Goal: Task Accomplishment & Management: Use online tool/utility

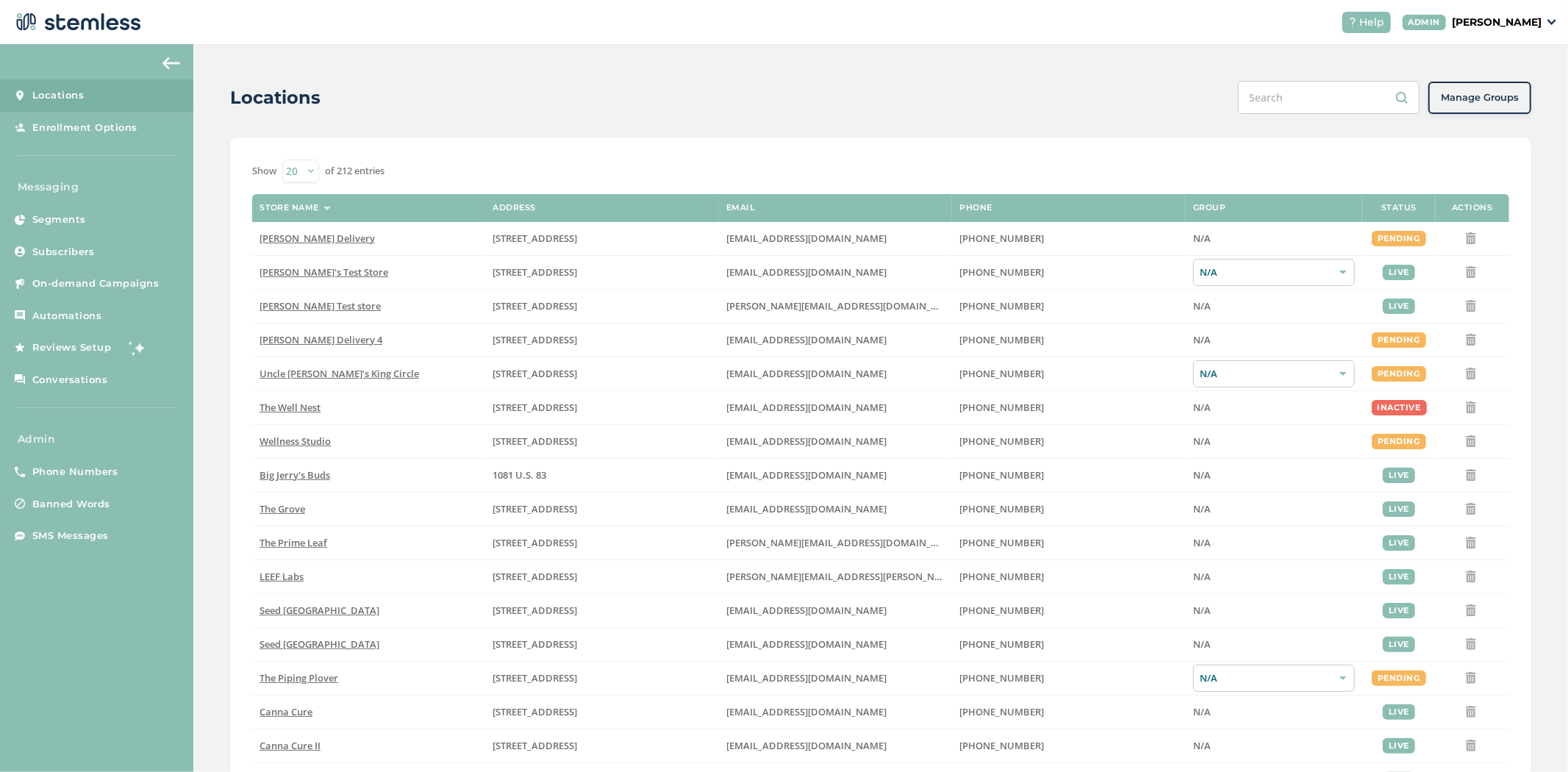
click at [1497, 20] on p "[PERSON_NAME]" at bounding box center [1496, 22] width 89 height 15
click at [1498, 104] on span "Impersonate" at bounding box center [1503, 106] width 72 height 14
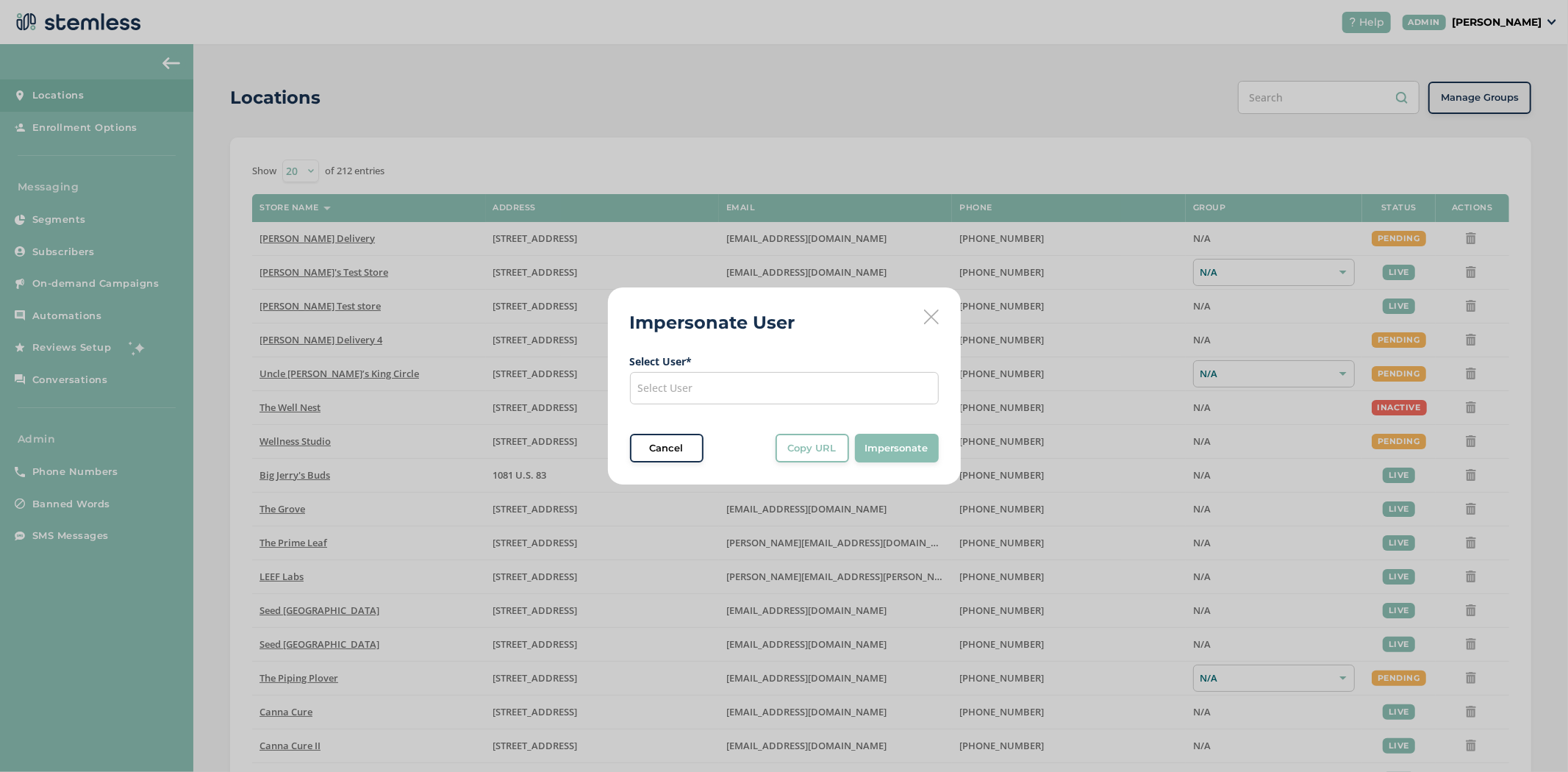
click at [733, 393] on div "Select User" at bounding box center [784, 389] width 309 height 33
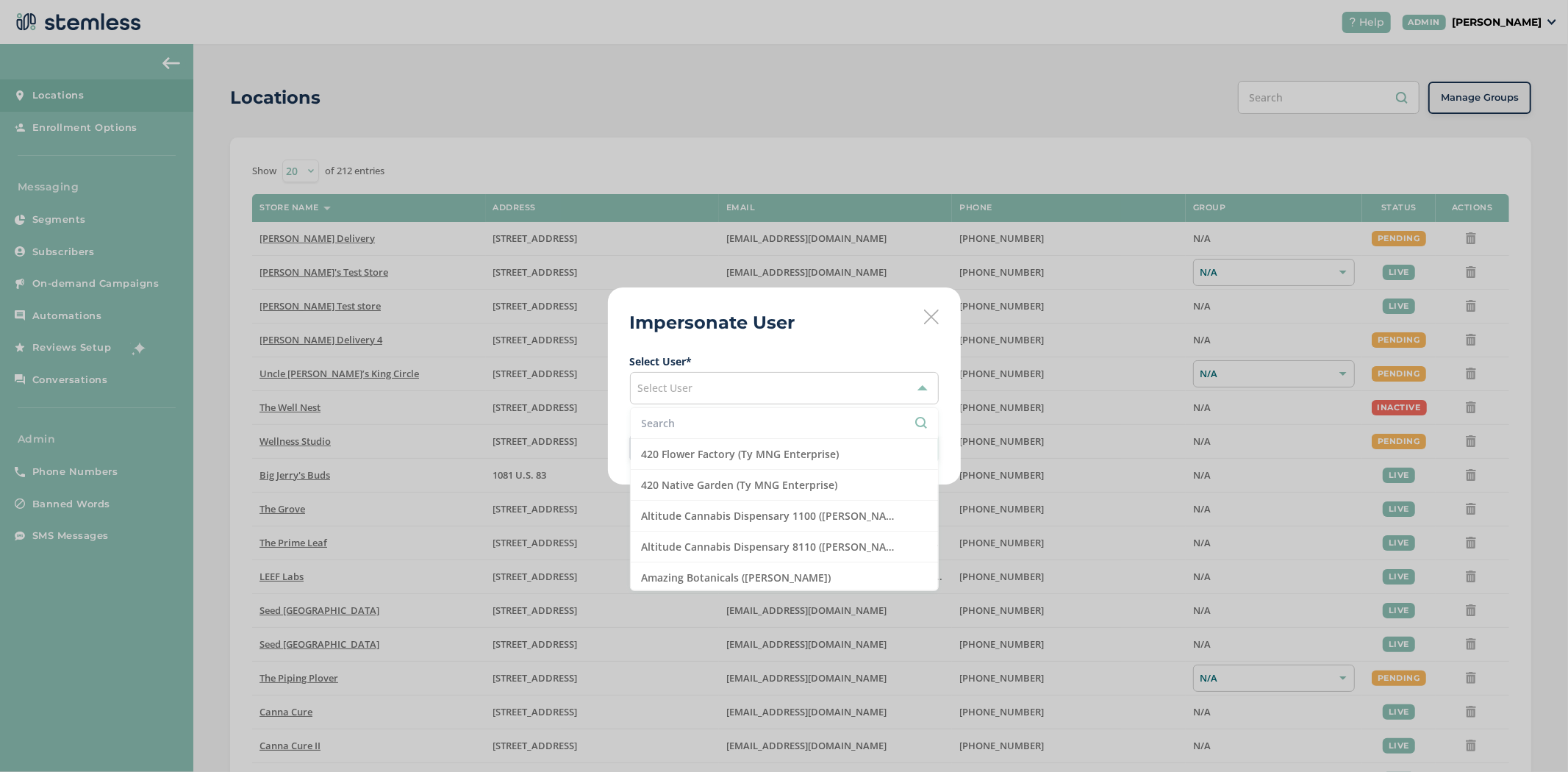
click at [679, 429] on input "text" at bounding box center [784, 423] width 285 height 15
click at [711, 520] on li "Altitude Cannabis Dispensary 1100 ([PERSON_NAME])" at bounding box center [784, 517] width 307 height 31
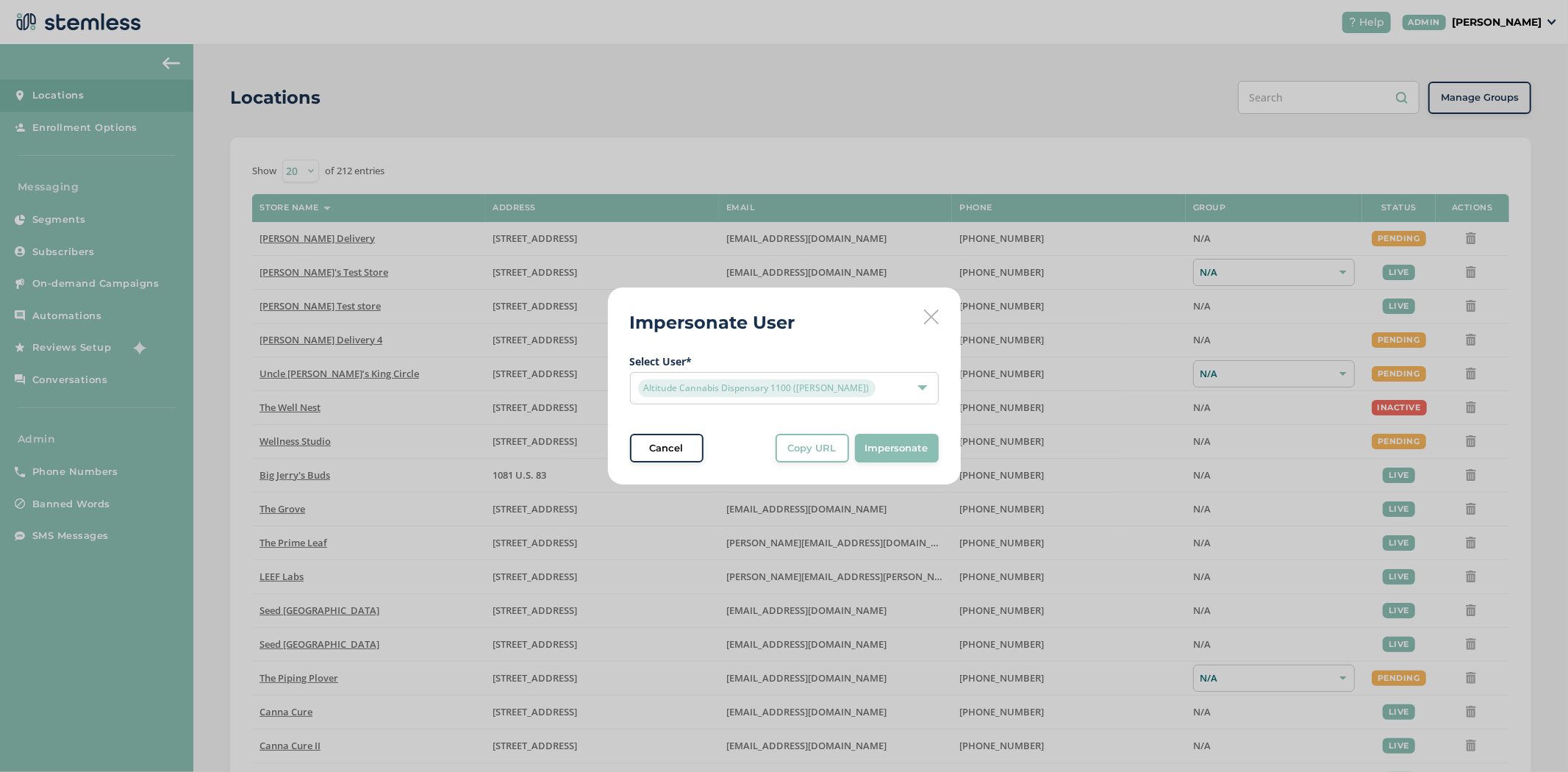
click at [912, 442] on span "Impersonate" at bounding box center [896, 448] width 63 height 14
